Goal: Task Accomplishment & Management: Use online tool/utility

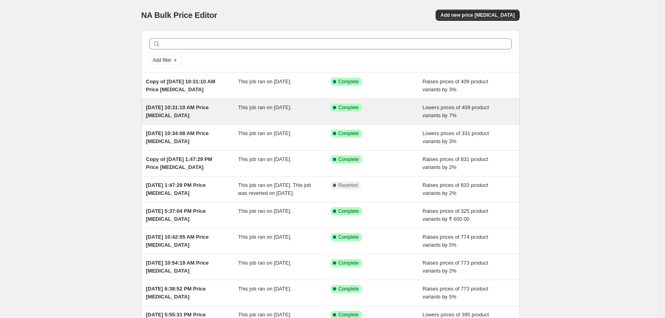
click at [182, 108] on span "[DATE] 10:31:10 AM Price [MEDICAL_DATA]" at bounding box center [177, 111] width 63 height 14
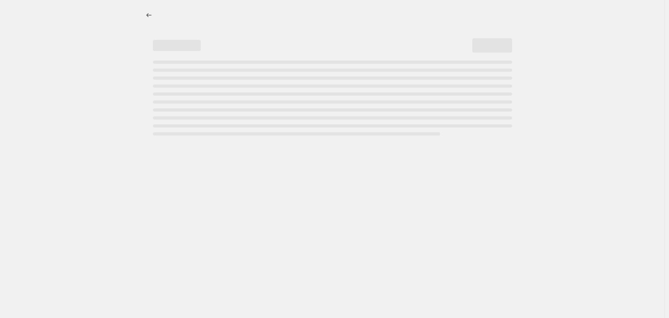
select select "percentage"
select select "no_change"
select select "collection"
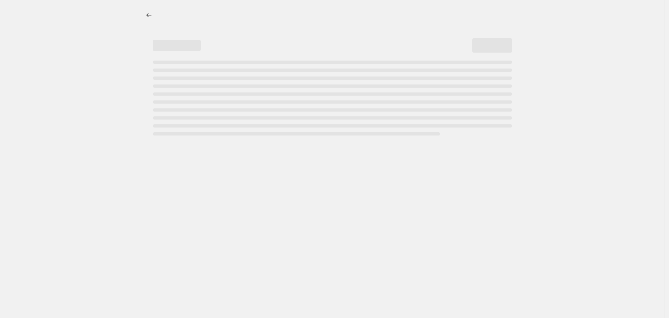
select select "collection"
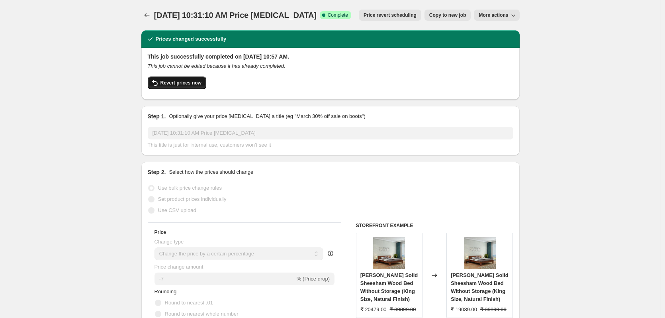
click at [166, 84] on span "Revert prices now" at bounding box center [181, 83] width 41 height 6
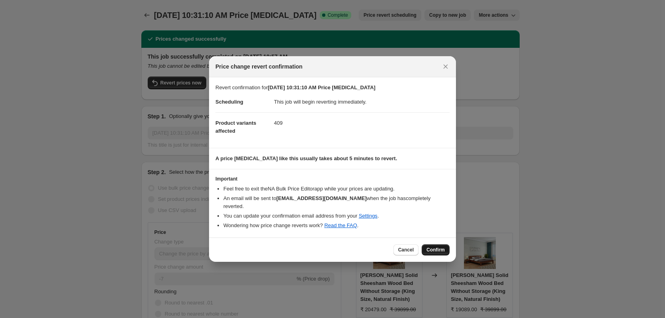
click at [435, 247] on span "Confirm" at bounding box center [436, 250] width 18 height 6
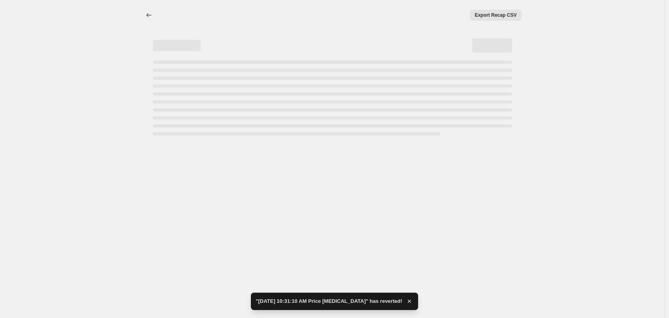
select select "percentage"
select select "no_change"
select select "collection"
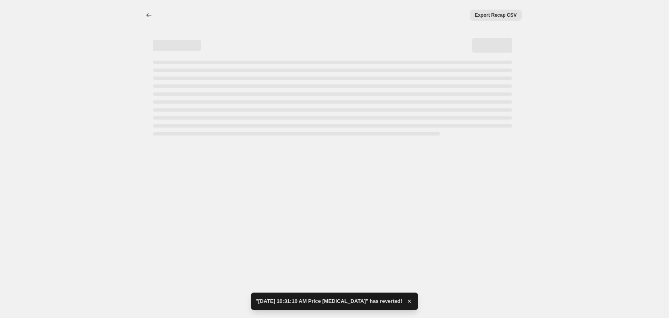
select select "collection"
